Goal: Task Accomplishment & Management: Use online tool/utility

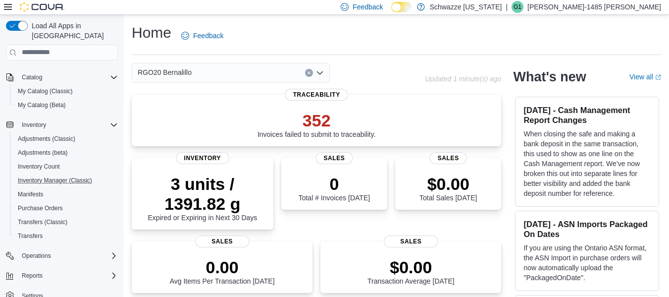
scroll to position [59, 0]
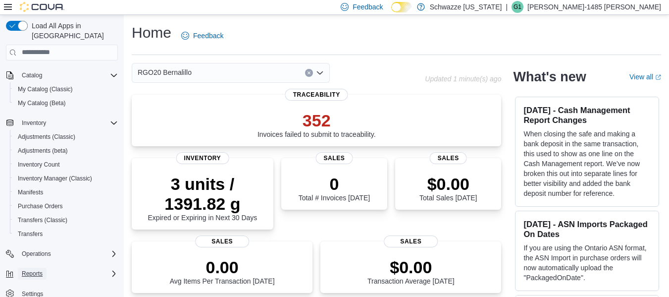
click at [44, 267] on button "Reports" at bounding box center [32, 273] width 29 height 12
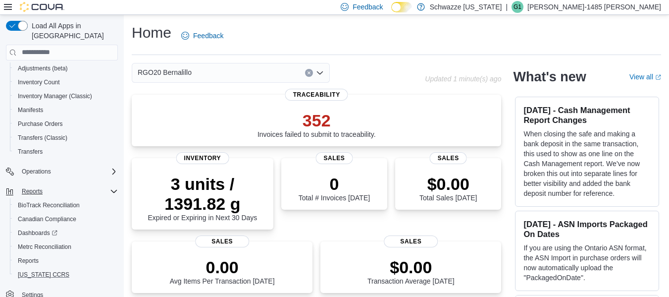
scroll to position [142, 0]
click at [38, 256] on span "Reports" at bounding box center [28, 260] width 21 height 8
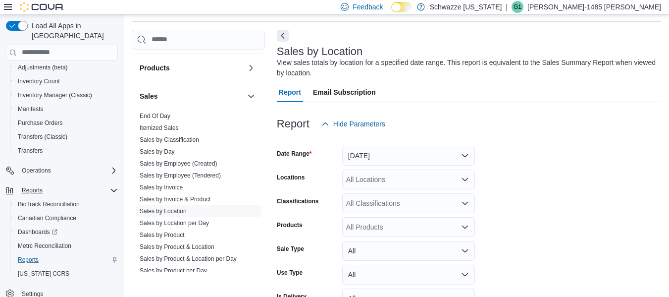
scroll to position [432, 0]
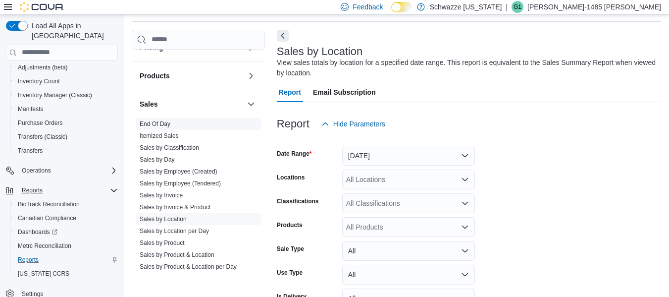
click at [165, 123] on link "End Of Day" at bounding box center [155, 123] width 31 height 7
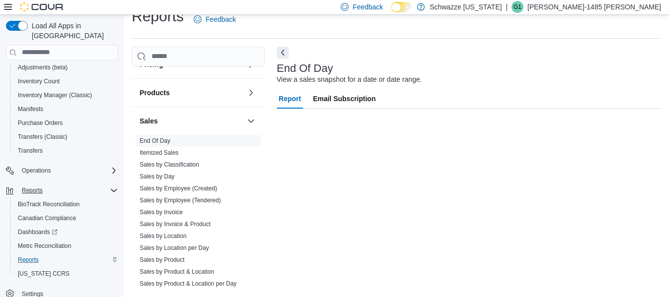
scroll to position [16, 0]
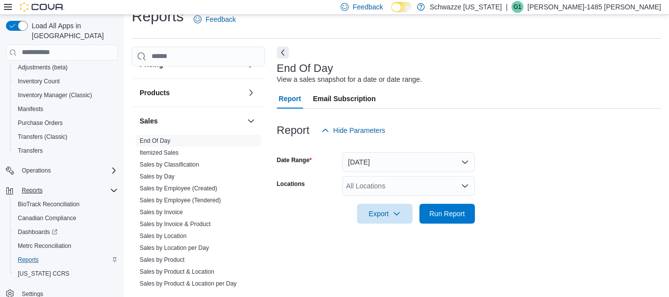
click at [441, 185] on div "All Locations" at bounding box center [408, 186] width 133 height 20
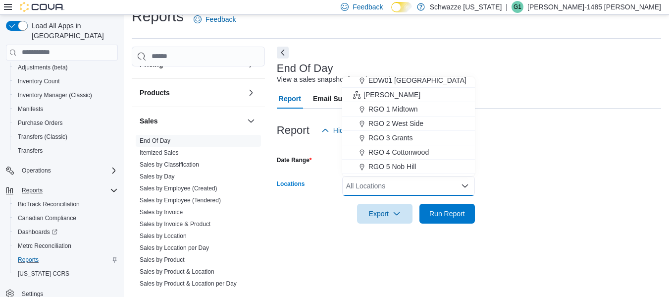
scroll to position [396, 0]
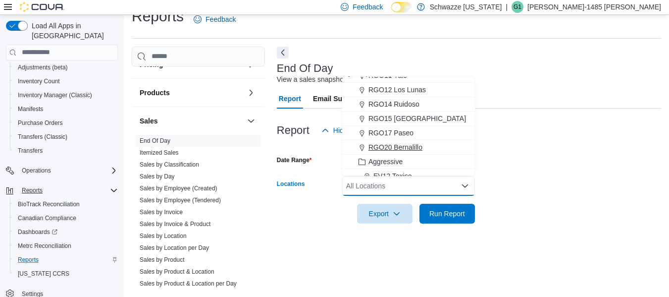
click at [423, 146] on div "RGO20 Bernalillo" at bounding box center [408, 147] width 121 height 10
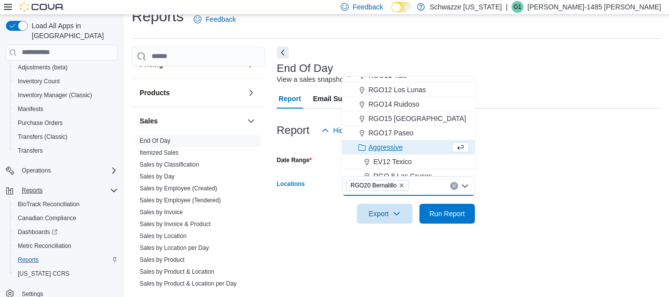
click at [543, 166] on form "Date Range [DATE] Locations RGO20 Bernalillo Combo box. Selected. RGO20 Bernali…" at bounding box center [469, 181] width 384 height 83
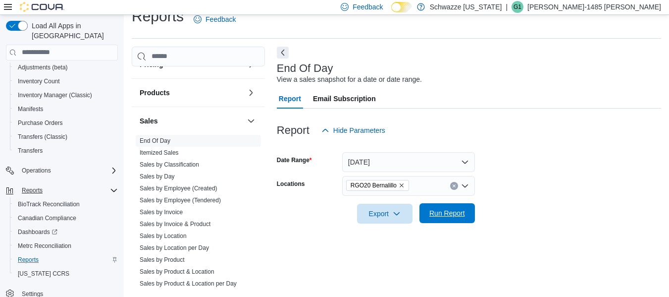
click at [443, 213] on span "Run Report" at bounding box center [447, 213] width 36 height 10
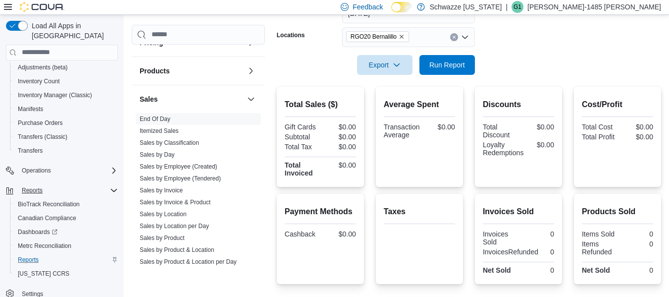
scroll to position [66, 0]
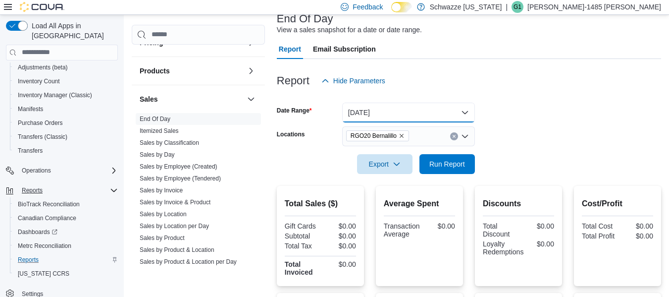
click at [362, 111] on button "[DATE]" at bounding box center [408, 113] width 133 height 20
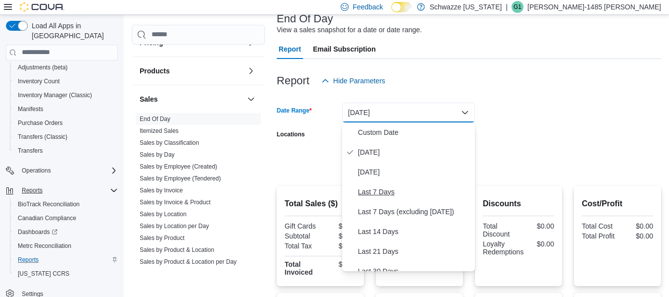
scroll to position [149, 0]
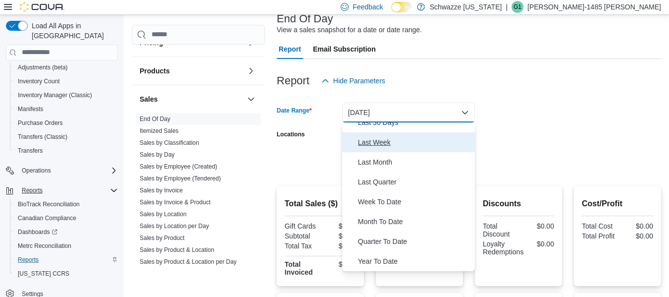
click at [380, 143] on span "Last Week" at bounding box center [414, 142] width 113 height 12
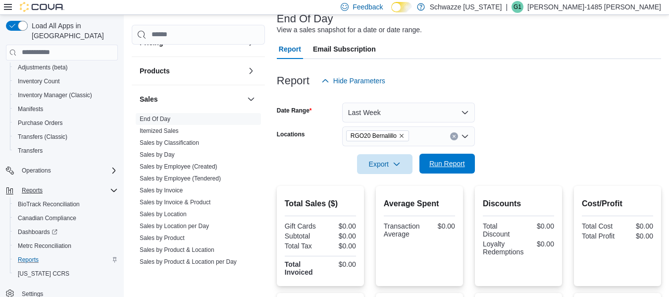
click at [448, 155] on span "Run Report" at bounding box center [447, 164] width 44 height 20
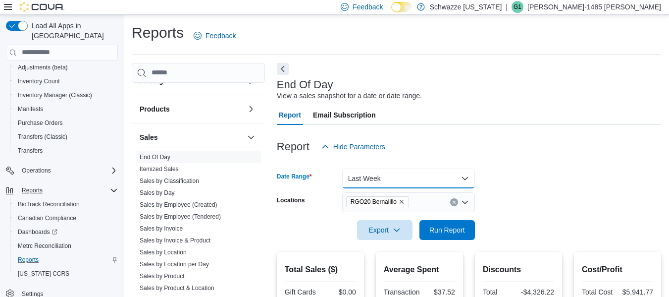
click at [460, 178] on button "Last Week" at bounding box center [408, 178] width 133 height 20
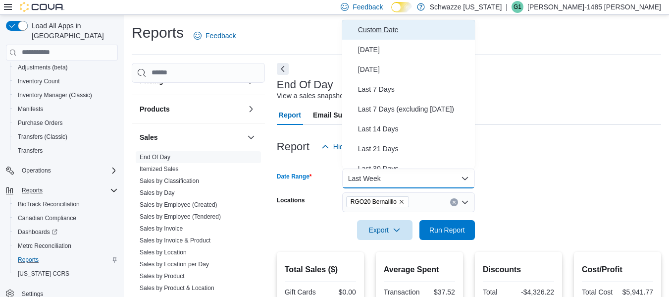
click at [378, 33] on span "Custom Date" at bounding box center [414, 30] width 113 height 12
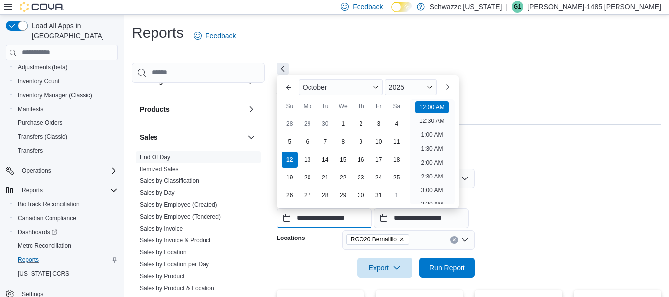
click at [316, 221] on input "**********" at bounding box center [324, 218] width 95 height 20
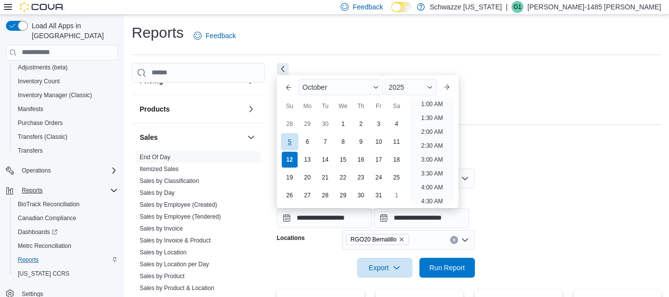
click at [286, 143] on div "5" at bounding box center [289, 141] width 17 height 17
type input "**********"
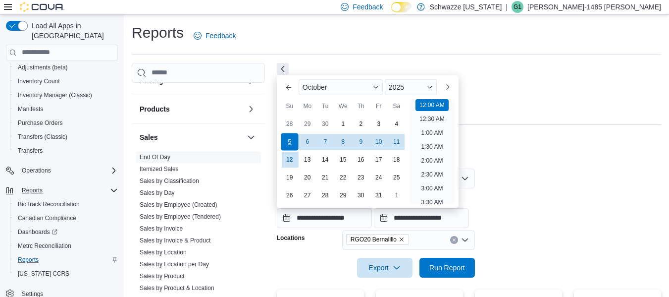
click at [286, 143] on div "5" at bounding box center [289, 141] width 17 height 17
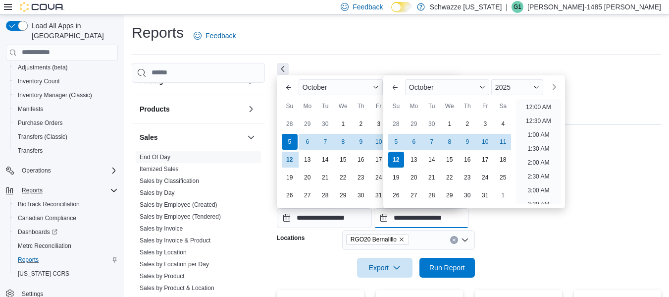
click at [413, 218] on input "**********" at bounding box center [421, 218] width 95 height 20
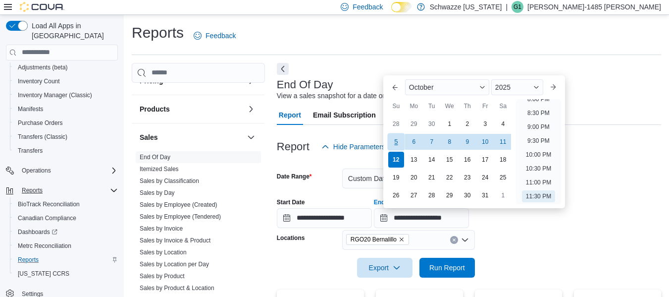
click at [395, 143] on div "5" at bounding box center [395, 141] width 17 height 17
type input "**********"
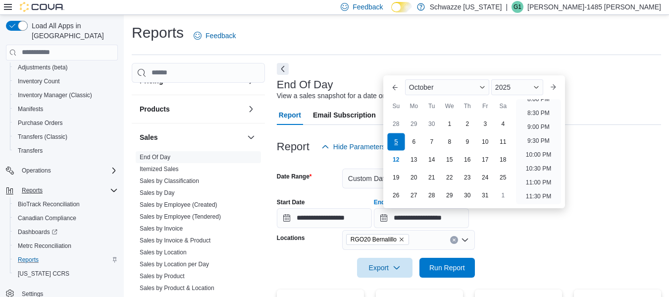
click at [395, 143] on div "5" at bounding box center [395, 141] width 17 height 17
click at [535, 264] on form "**********" at bounding box center [469, 216] width 384 height 121
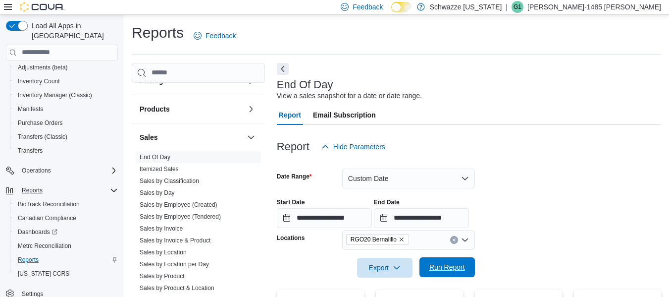
click at [462, 262] on span "Run Report" at bounding box center [447, 267] width 36 height 10
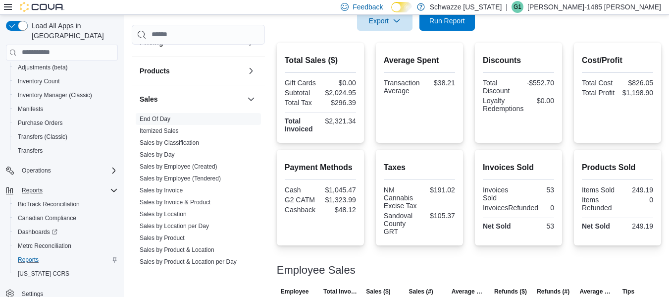
scroll to position [248, 0]
